Goal: Book appointment/travel/reservation

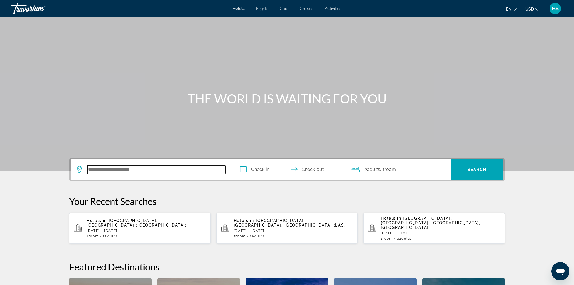
click at [148, 166] on input "Search hotel destination" at bounding box center [156, 169] width 138 height 9
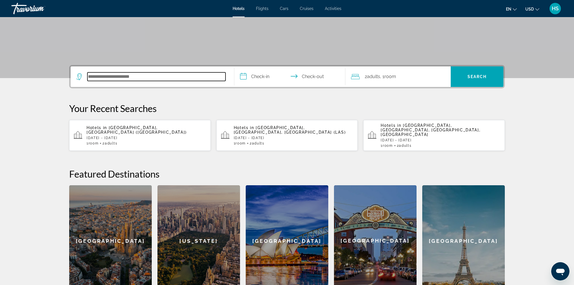
scroll to position [92, 0]
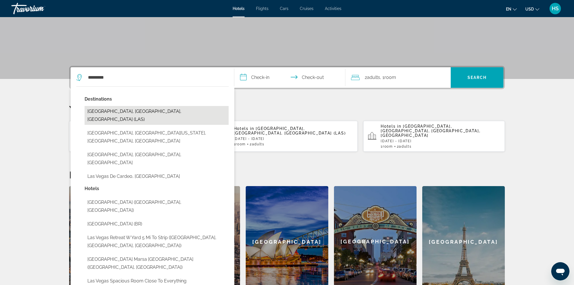
click at [151, 106] on button "Las Vegas, NV, United States (LAS)" at bounding box center [157, 115] width 144 height 19
type input "**********"
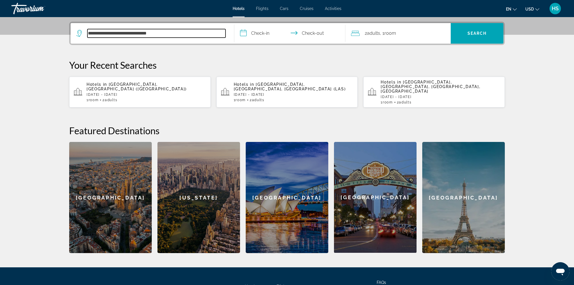
scroll to position [139, 0]
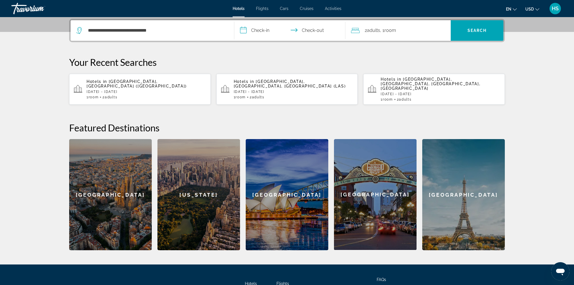
click at [265, 29] on input "**********" at bounding box center [290, 31] width 113 height 22
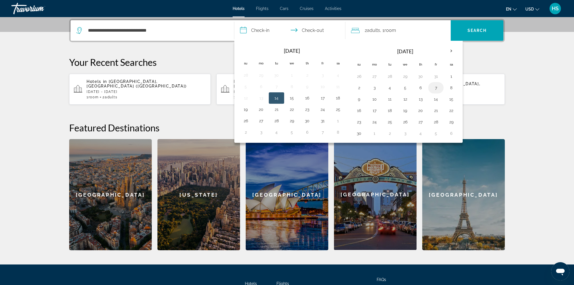
click at [435, 88] on button "7" at bounding box center [436, 88] width 9 height 8
click at [417, 85] on button "6" at bounding box center [420, 88] width 9 height 8
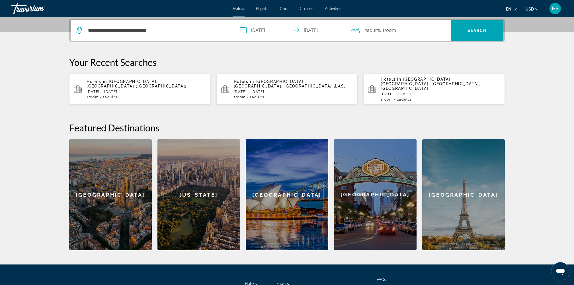
click at [275, 29] on input "**********" at bounding box center [290, 31] width 113 height 22
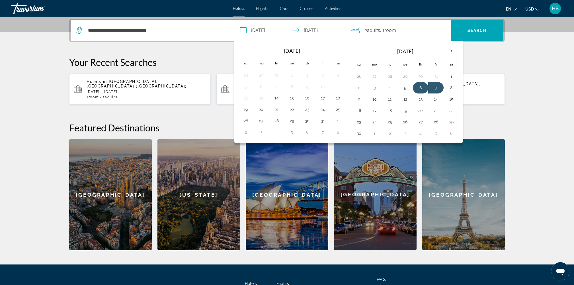
click at [419, 85] on button "6" at bounding box center [420, 88] width 9 height 8
click at [359, 95] on button "9" at bounding box center [359, 99] width 9 height 8
type input "**********"
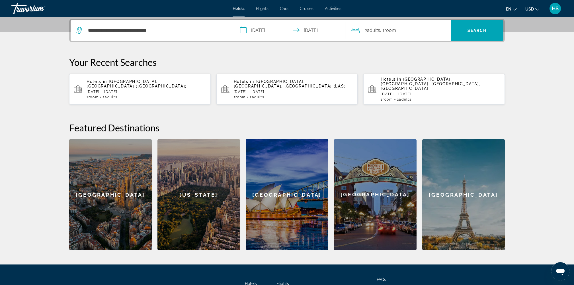
click at [477, 19] on div "**********" at bounding box center [287, 30] width 436 height 23
click at [470, 29] on span "Search" at bounding box center [477, 30] width 19 height 5
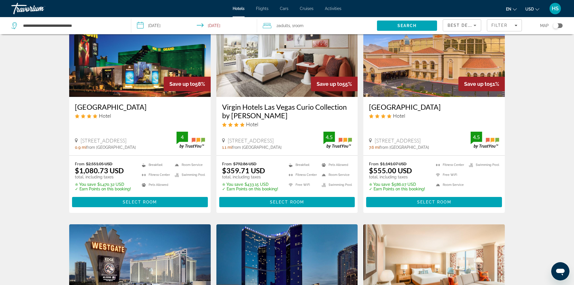
scroll to position [49, 0]
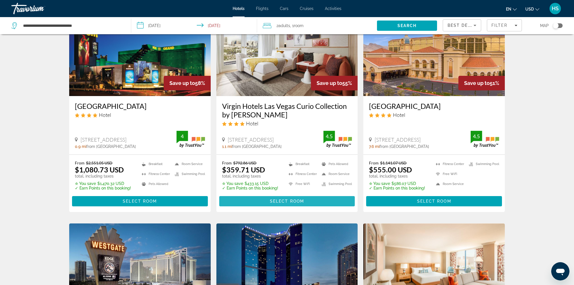
click at [299, 204] on span "Main content" at bounding box center [287, 201] width 136 height 14
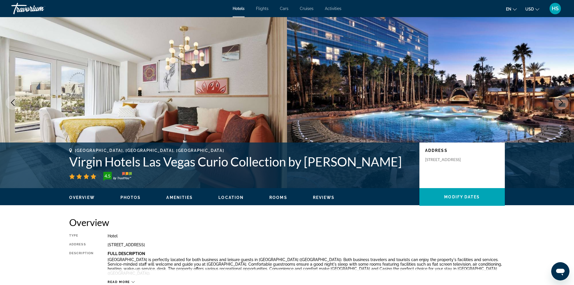
click at [561, 102] on icon "Next image" at bounding box center [561, 102] width 7 height 7
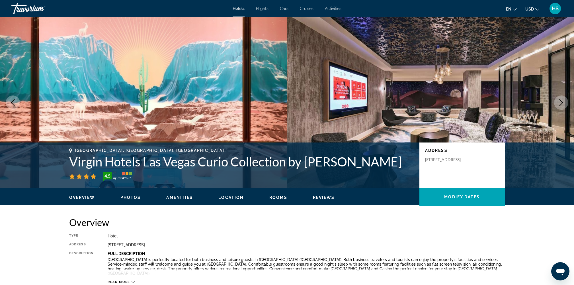
click at [561, 102] on icon "Next image" at bounding box center [561, 102] width 7 height 7
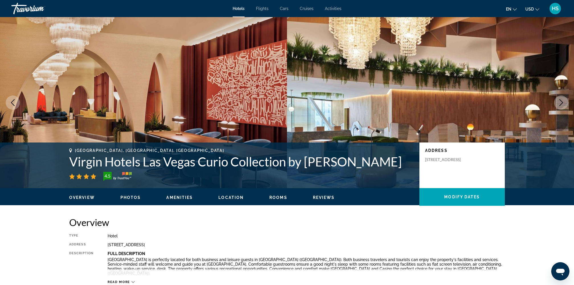
click at [11, 103] on icon "Previous image" at bounding box center [12, 102] width 7 height 7
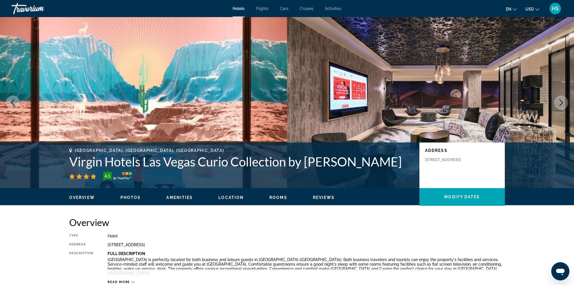
click at [11, 103] on icon "Previous image" at bounding box center [12, 102] width 7 height 7
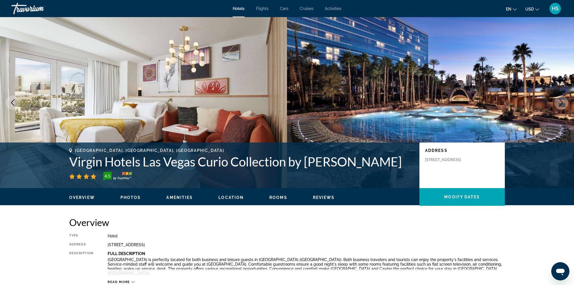
click at [562, 104] on icon "Next image" at bounding box center [561, 102] width 7 height 7
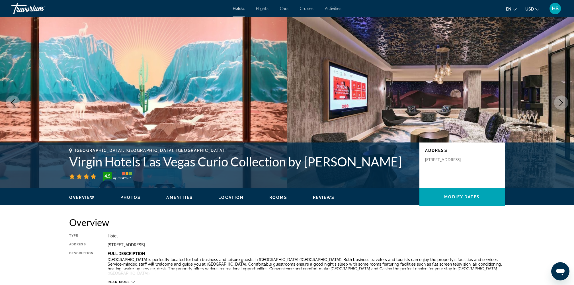
click at [562, 104] on icon "Next image" at bounding box center [561, 102] width 7 height 7
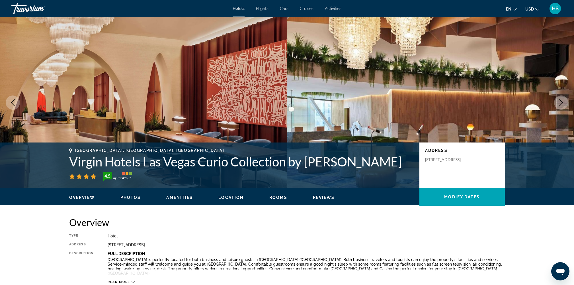
click at [562, 104] on icon "Next image" at bounding box center [561, 102] width 7 height 7
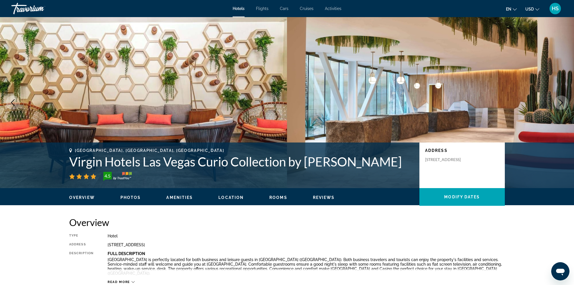
click at [562, 104] on icon "Next image" at bounding box center [561, 102] width 7 height 7
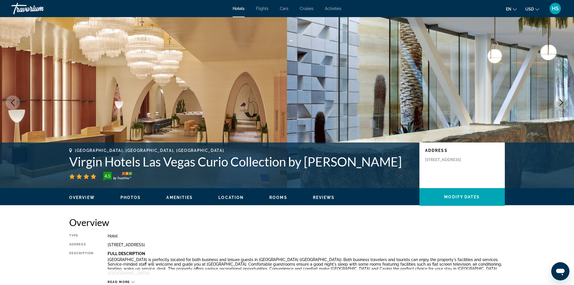
click at [562, 104] on icon "Next image" at bounding box center [561, 102] width 7 height 7
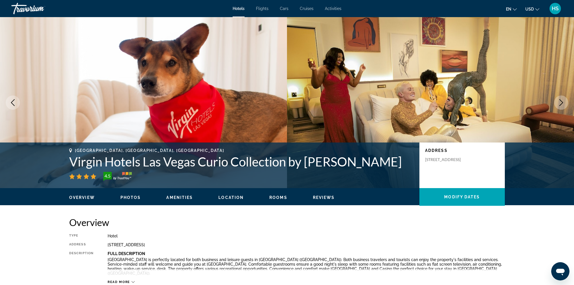
click at [562, 104] on icon "Next image" at bounding box center [561, 102] width 7 height 7
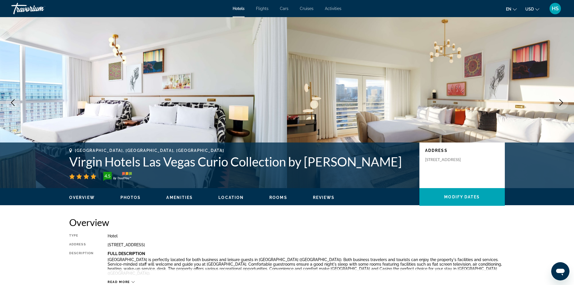
click at [562, 104] on icon "Next image" at bounding box center [561, 102] width 7 height 7
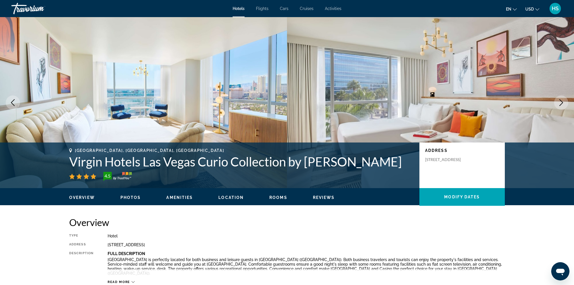
click at [562, 104] on icon "Next image" at bounding box center [561, 102] width 7 height 7
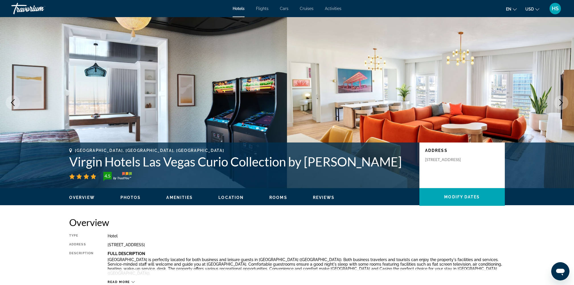
click at [562, 104] on icon "Next image" at bounding box center [561, 102] width 7 height 7
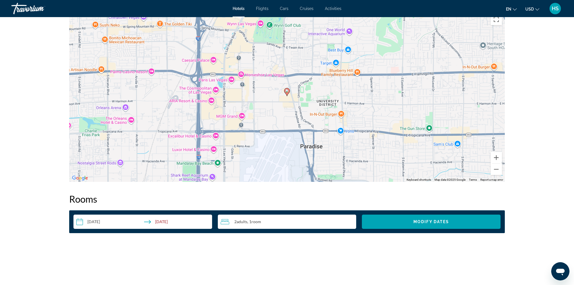
scroll to position [523, 0]
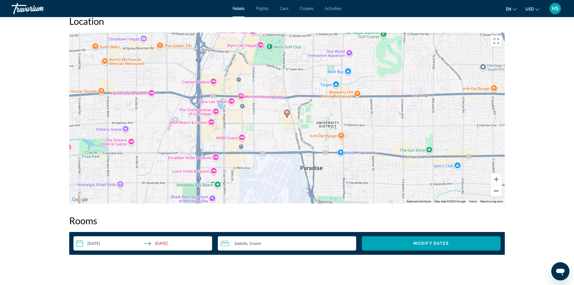
click at [500, 185] on button "Zoom out" at bounding box center [496, 190] width 11 height 11
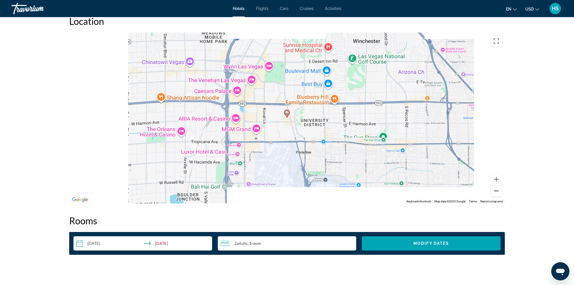
click at [500, 185] on button "Zoom out" at bounding box center [496, 190] width 11 height 11
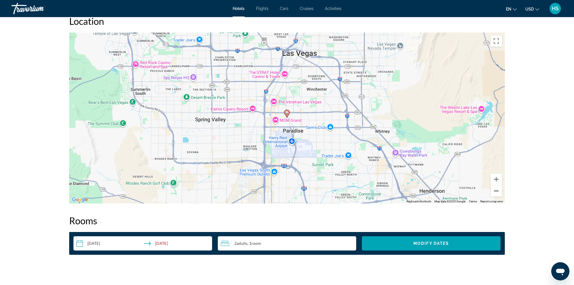
click at [500, 185] on button "Zoom out" at bounding box center [496, 190] width 11 height 11
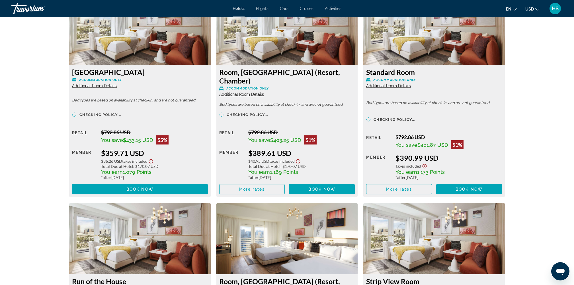
scroll to position [796, 0]
click at [161, 182] on span "Main content" at bounding box center [140, 189] width 136 height 14
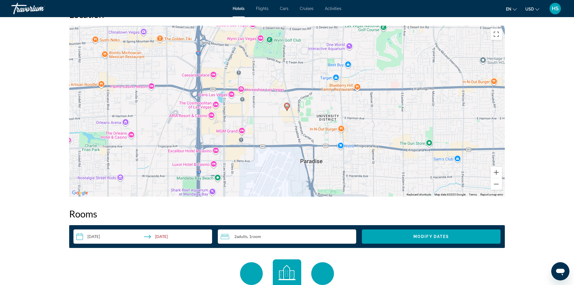
scroll to position [447, 0]
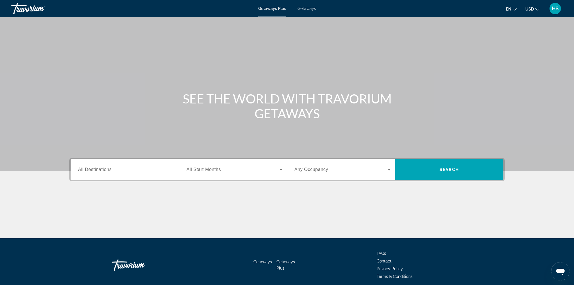
click at [309, 10] on span "Getaways" at bounding box center [307, 8] width 19 height 5
click at [133, 169] on input "Destination All Destinations" at bounding box center [126, 169] width 96 height 7
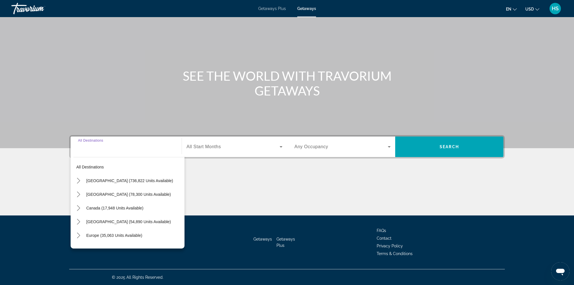
scroll to position [14, 0]
click at [78, 182] on icon "Toggle Mexico (78,300 units available) submenu" at bounding box center [79, 180] width 6 height 6
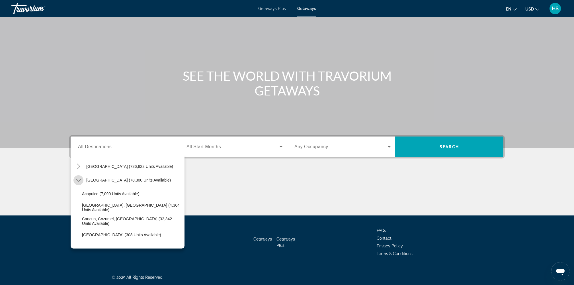
scroll to position [30, 0]
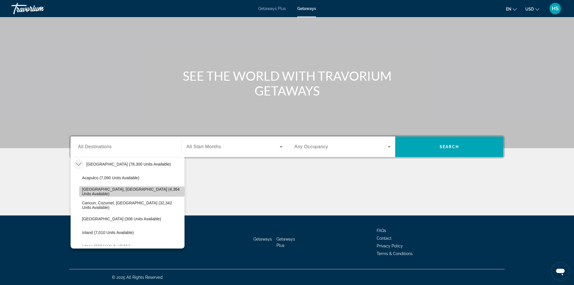
click at [113, 191] on span "[GEOGRAPHIC_DATA], [GEOGRAPHIC_DATA] (4,364 units available)" at bounding box center [132, 191] width 100 height 9
type input "**********"
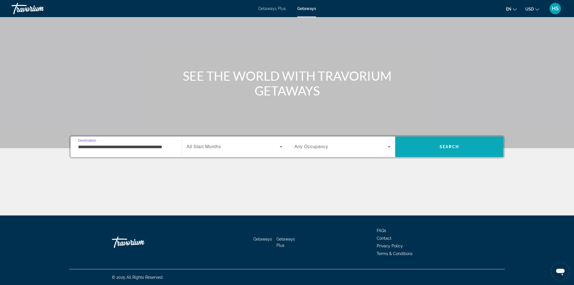
click at [459, 144] on span "Search" at bounding box center [449, 146] width 19 height 5
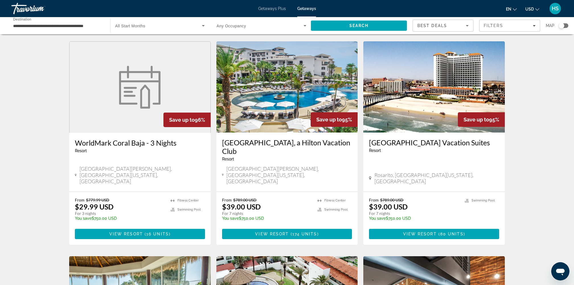
scroll to position [220, 0]
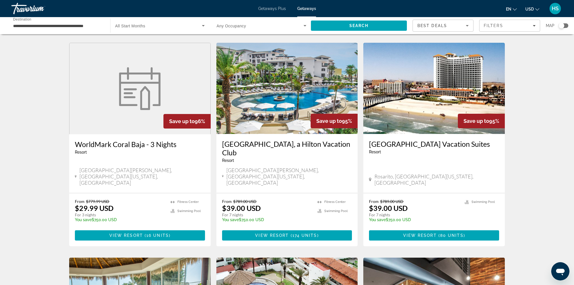
click at [300, 97] on img "Main content" at bounding box center [287, 88] width 142 height 91
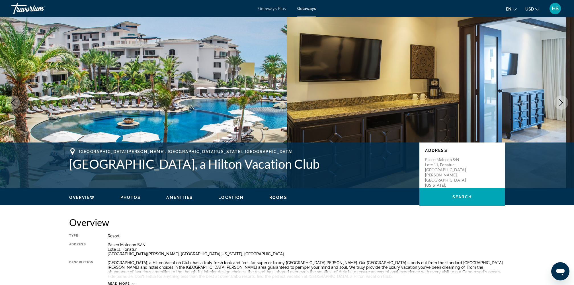
click at [561, 106] on icon "Next image" at bounding box center [561, 102] width 7 height 7
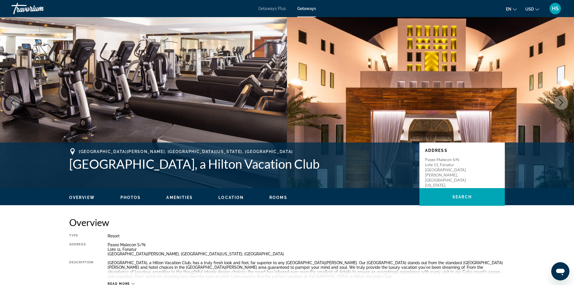
click at [561, 105] on icon "Next image" at bounding box center [561, 102] width 7 height 7
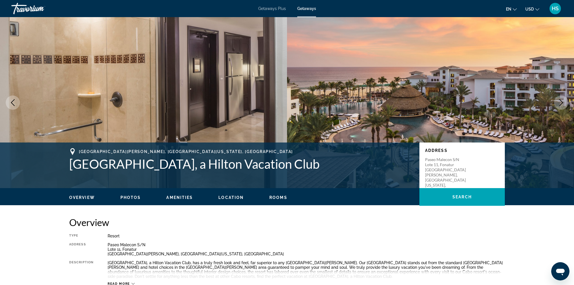
click at [561, 105] on icon "Next image" at bounding box center [561, 102] width 7 height 7
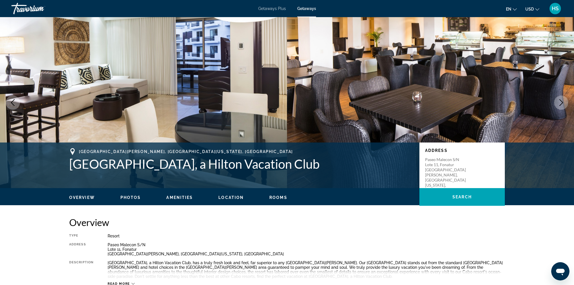
click at [561, 105] on icon "Next image" at bounding box center [561, 102] width 7 height 7
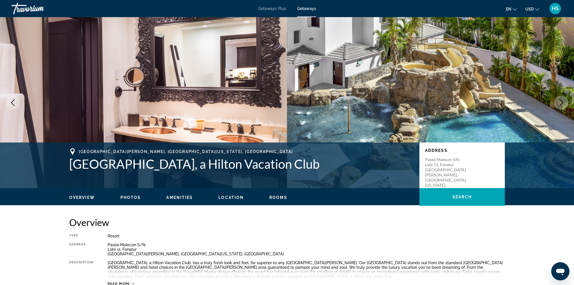
click at [561, 105] on icon "Next image" at bounding box center [561, 102] width 7 height 7
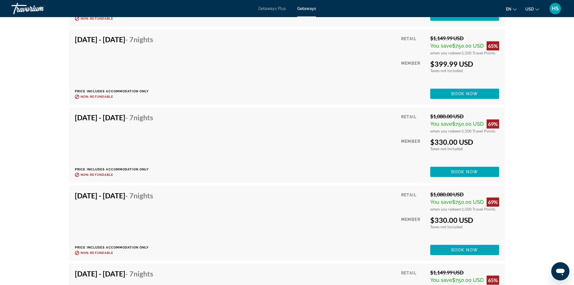
scroll to position [2486, 0]
